Goal: Find specific page/section: Find specific page/section

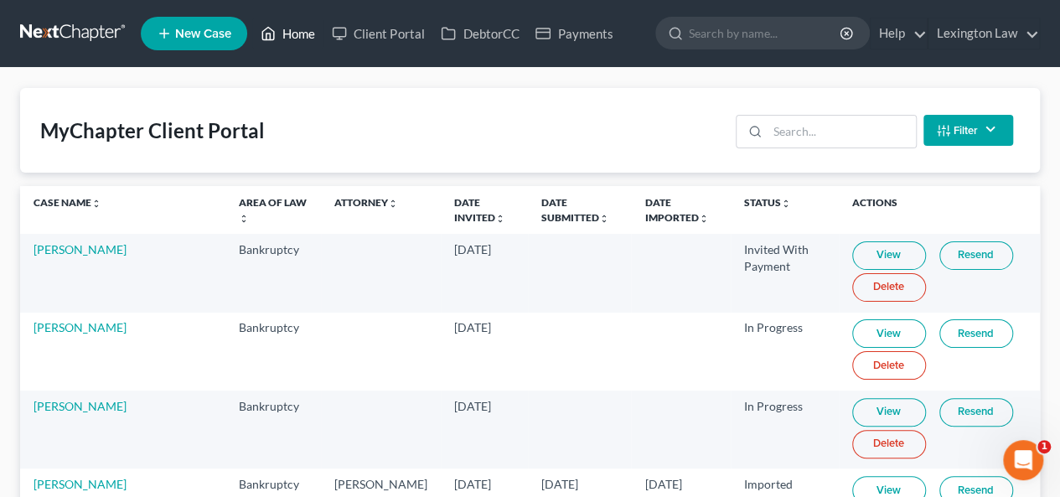
click at [293, 43] on link "Home" at bounding box center [287, 33] width 71 height 30
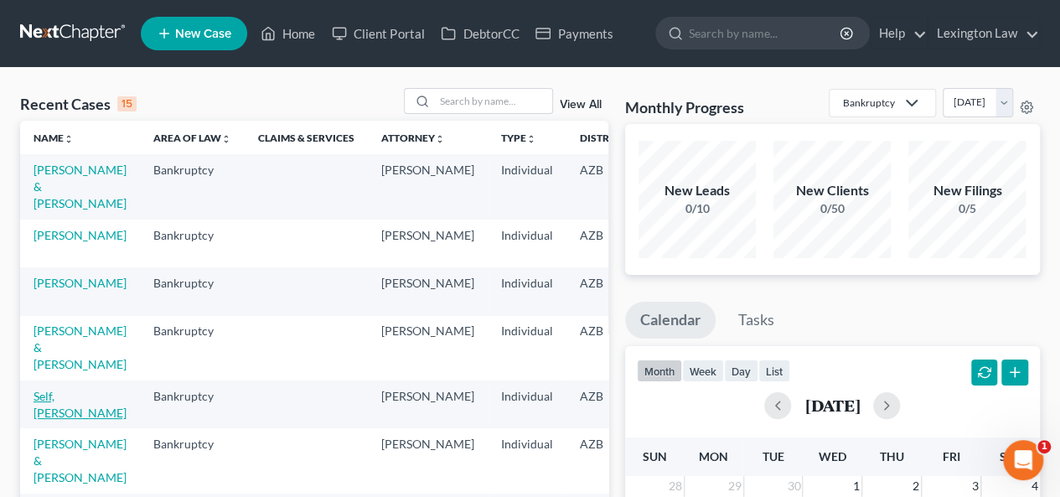
click at [55, 392] on link "Self, [PERSON_NAME]" at bounding box center [80, 404] width 93 height 31
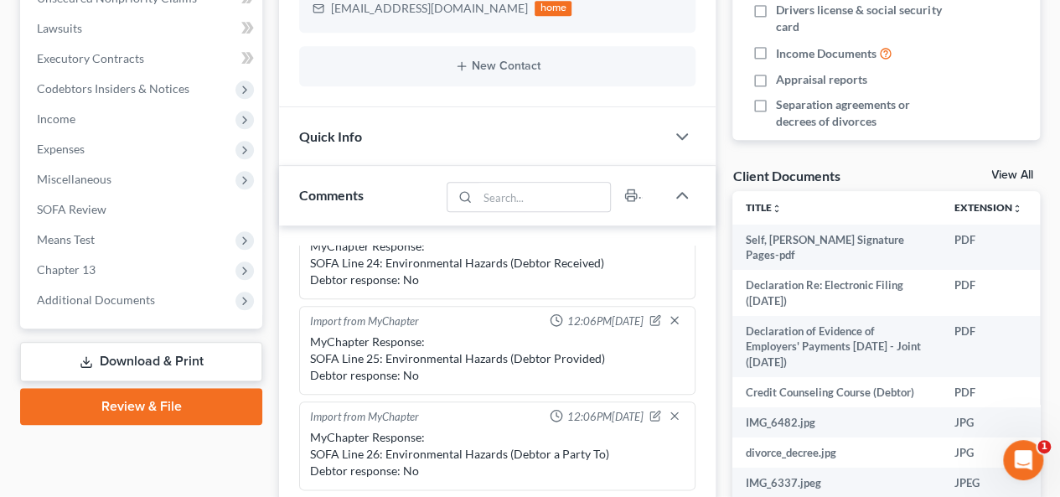
scroll to position [478, 0]
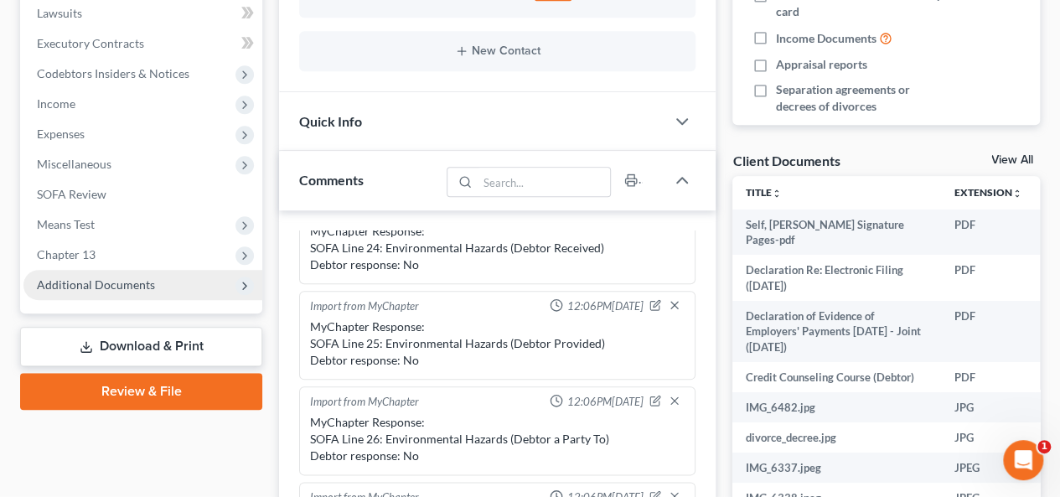
click at [133, 296] on span "Additional Documents" at bounding box center [142, 285] width 239 height 30
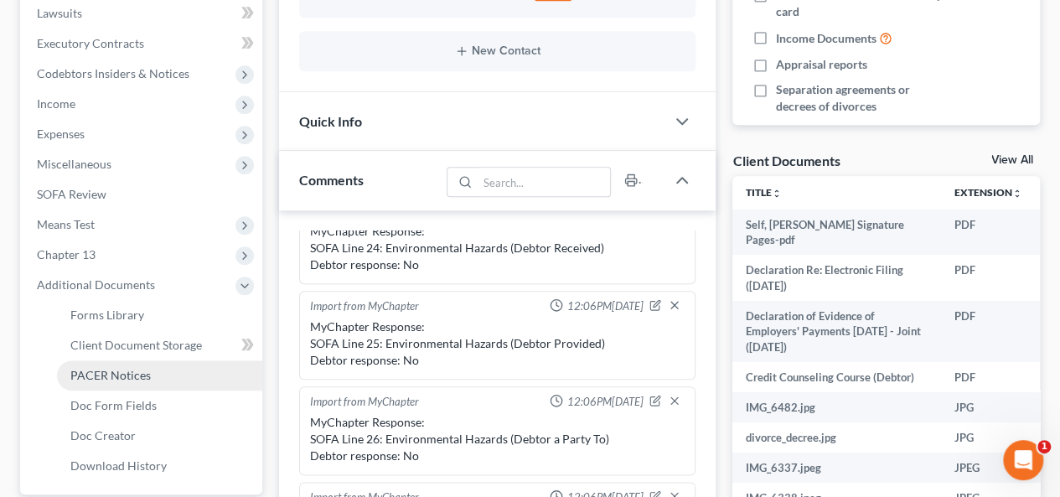
click at [174, 375] on link "PACER Notices" at bounding box center [159, 375] width 205 height 30
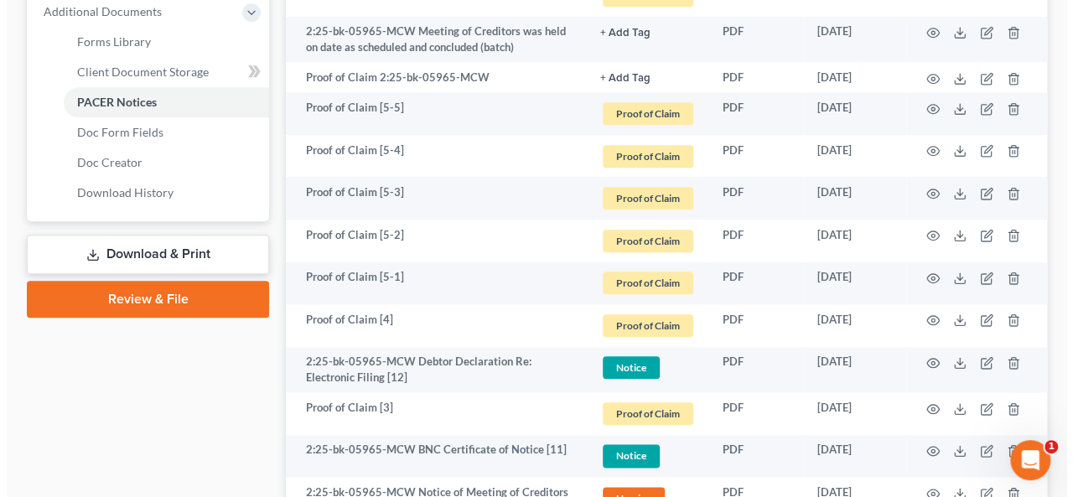
scroll to position [754, 0]
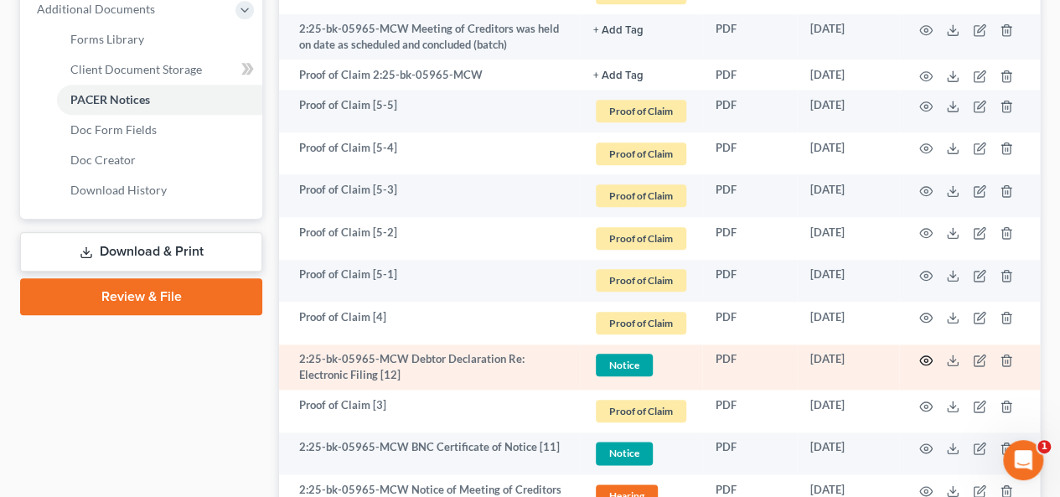
click at [924, 360] on icon "button" at bounding box center [926, 360] width 13 height 13
